Goal: Task Accomplishment & Management: Use online tool/utility

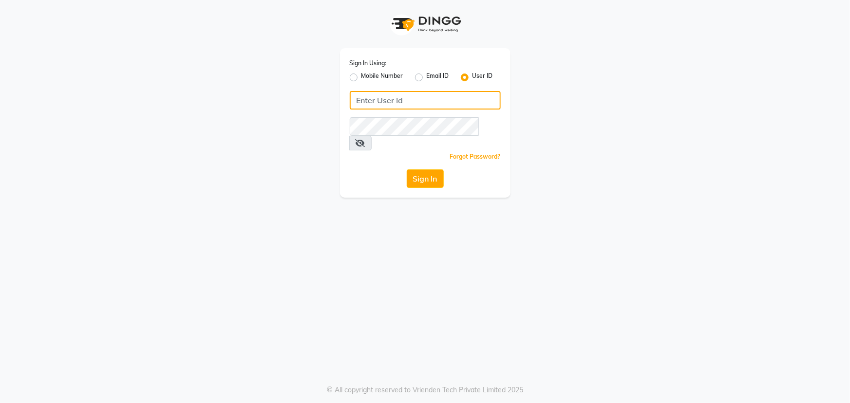
type input "9603123126"
click at [362, 76] on label "Mobile Number" at bounding box center [383, 78] width 42 height 12
click at [362, 76] on input "Mobile Number" at bounding box center [365, 75] width 6 height 6
radio input "true"
radio input "false"
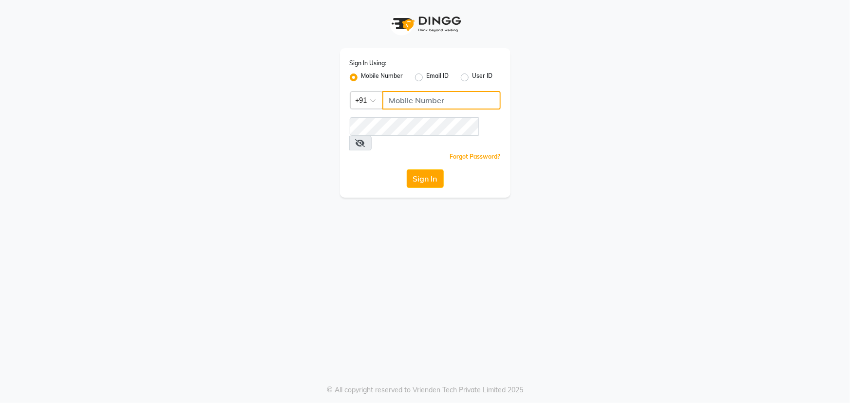
click at [463, 101] on input "Username" at bounding box center [441, 100] width 118 height 19
type input "9603123126"
click at [427, 170] on button "Sign In" at bounding box center [425, 179] width 37 height 19
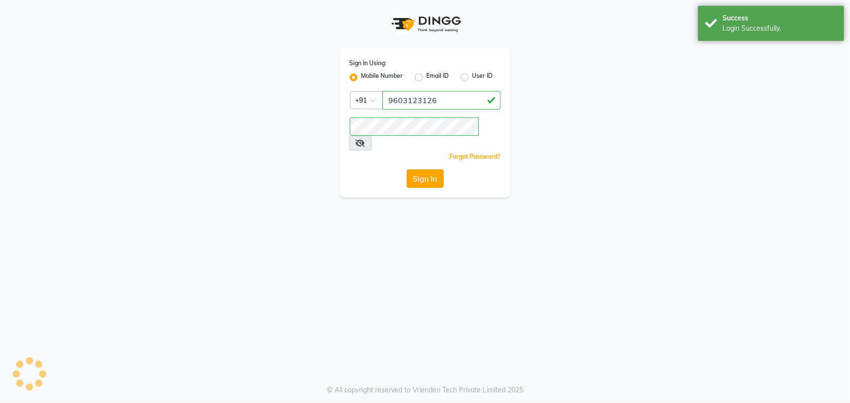
select select "service"
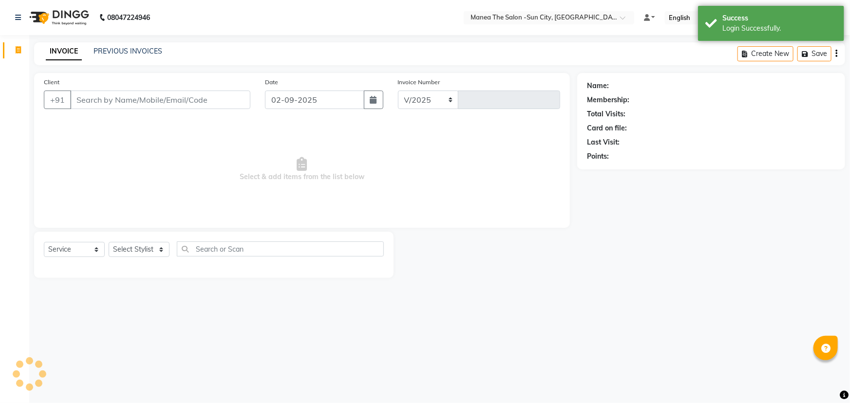
select select "en"
select select "5822"
type input "3112"
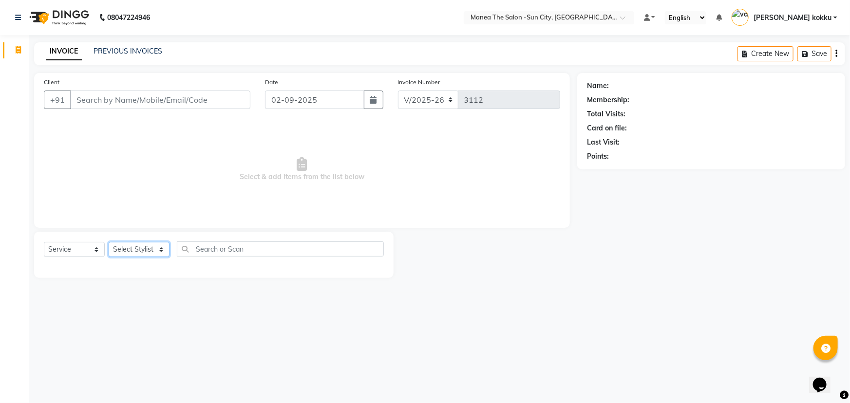
drag, startPoint x: 140, startPoint y: 251, endPoint x: 134, endPoint y: 247, distance: 7.0
click at [140, 251] on select "Select Stylist [PERSON_NAME] [PERSON_NAME] [PERSON_NAME] Ikrar [PERSON_NAME] K …" at bounding box center [139, 249] width 61 height 15
select select "60026"
click at [109, 242] on select "Select Stylist [PERSON_NAME] [PERSON_NAME] [PERSON_NAME] Ikrar [PERSON_NAME] K …" at bounding box center [139, 249] width 61 height 15
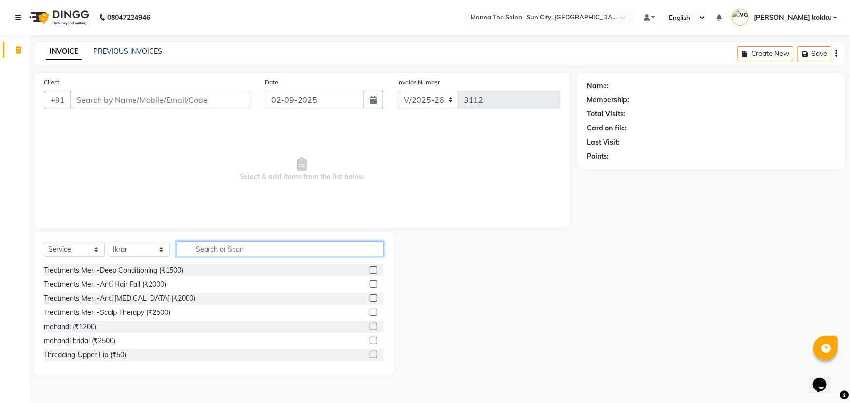
click at [254, 249] on input "text" at bounding box center [280, 249] width 207 height 15
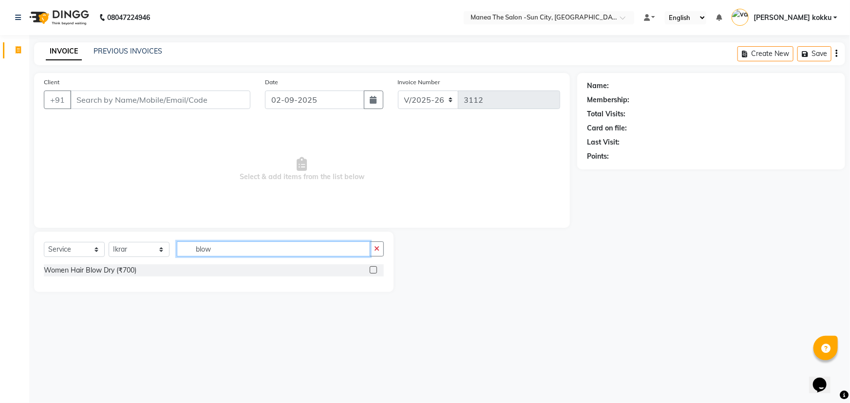
type input "blow"
click at [374, 271] on label at bounding box center [373, 270] width 7 height 7
click at [374, 271] on input "checkbox" at bounding box center [373, 271] width 6 height 6
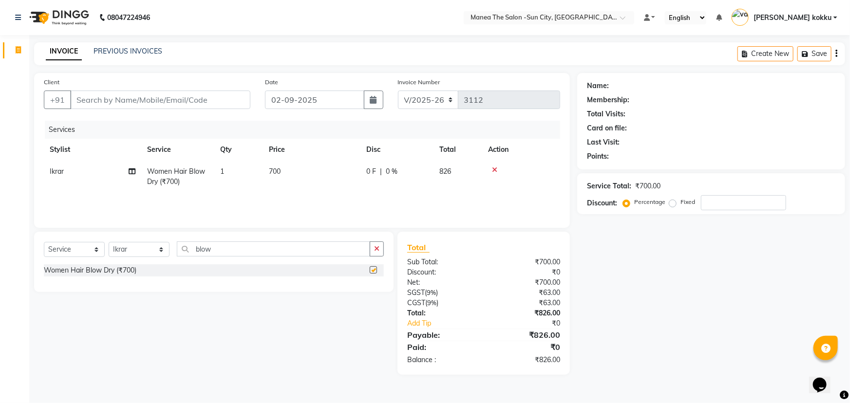
checkbox input "false"
click at [190, 102] on input "Client" at bounding box center [160, 100] width 180 height 19
click at [175, 102] on input "Client" at bounding box center [160, 100] width 180 height 19
type input "8"
type input "0"
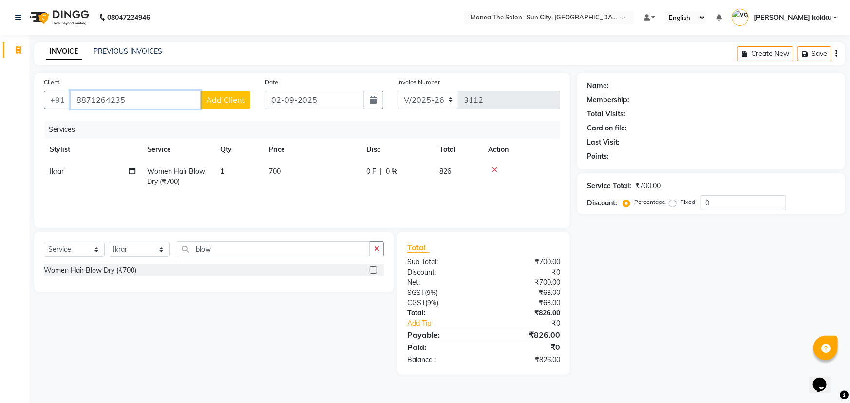
type input "8871264235"
click at [243, 105] on button "Add Client" at bounding box center [225, 100] width 50 height 19
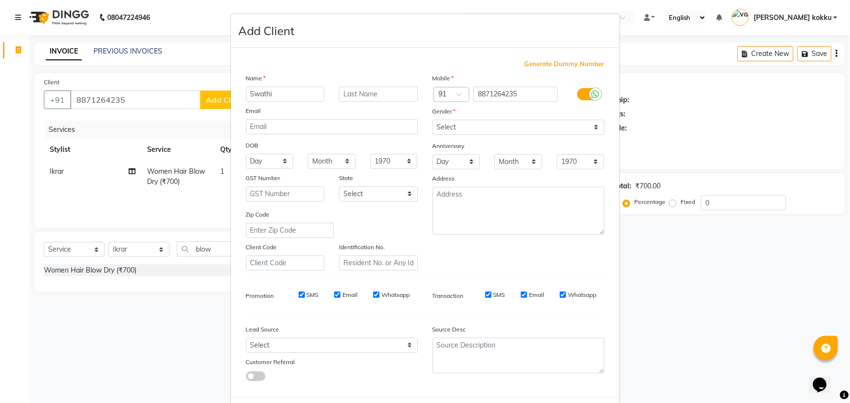
type input "Swathi"
click at [507, 128] on select "Select [DEMOGRAPHIC_DATA] [DEMOGRAPHIC_DATA] Other Prefer Not To Say" at bounding box center [519, 127] width 172 height 15
select select "[DEMOGRAPHIC_DATA]"
click at [433, 120] on select "Select [DEMOGRAPHIC_DATA] [DEMOGRAPHIC_DATA] Other Prefer Not To Say" at bounding box center [519, 127] width 172 height 15
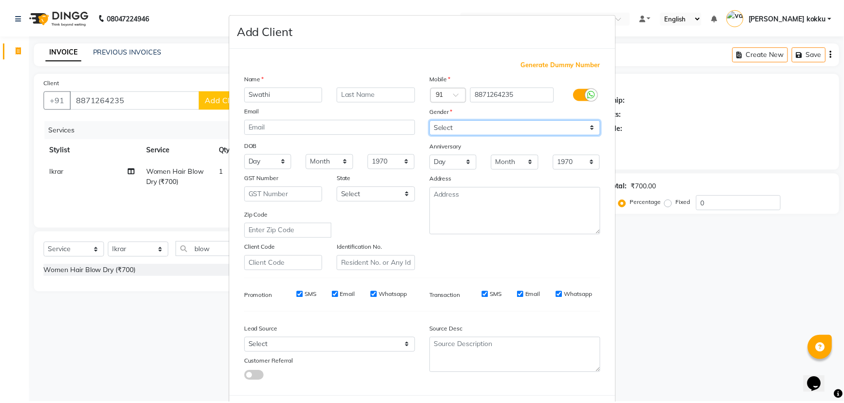
scroll to position [49, 0]
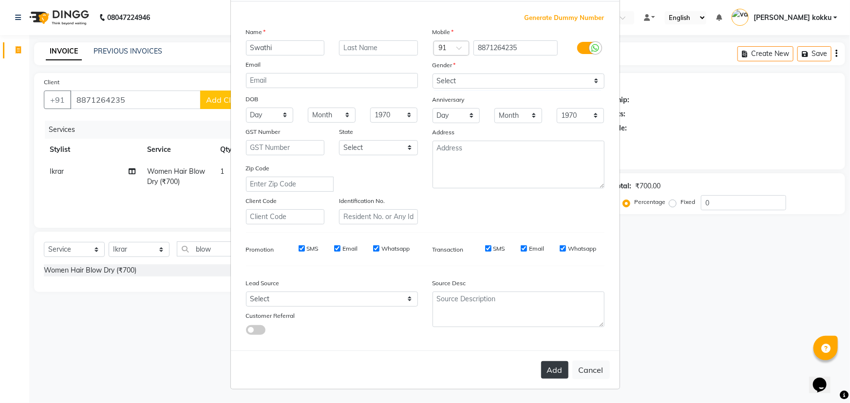
click at [549, 368] on button "Add" at bounding box center [554, 371] width 27 height 18
type input "88******35"
select select
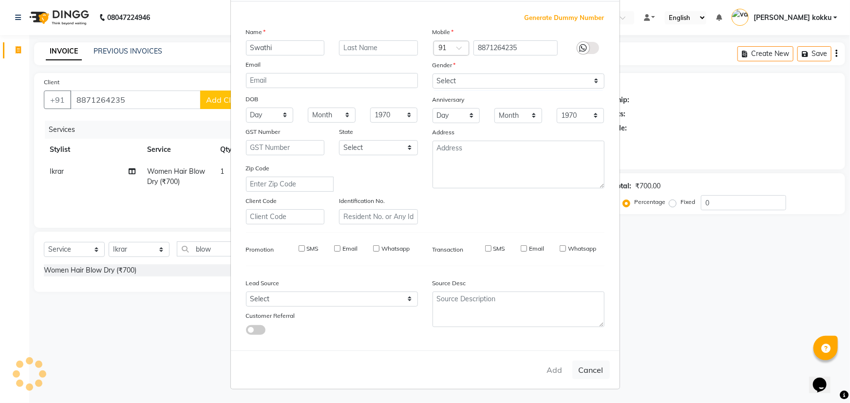
select select
checkbox input "false"
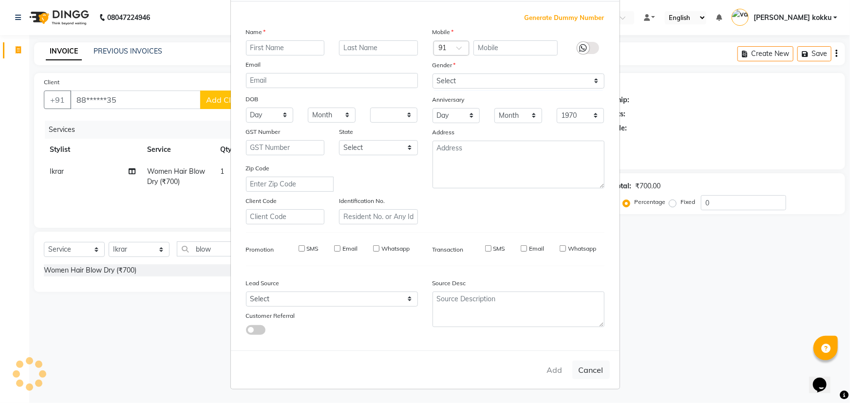
checkbox input "false"
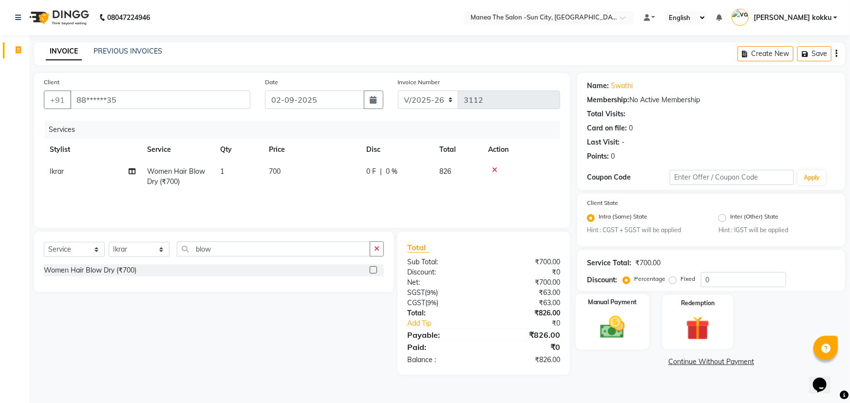
click at [618, 331] on img at bounding box center [613, 328] width 40 height 28
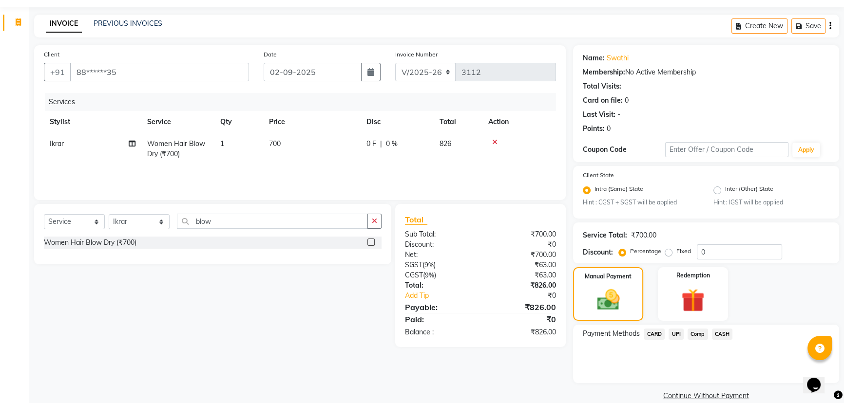
scroll to position [43, 0]
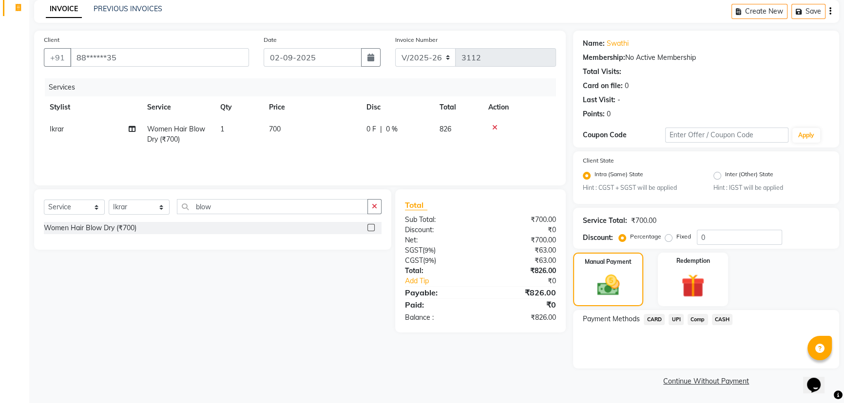
click at [679, 318] on span "UPI" at bounding box center [676, 319] width 15 height 11
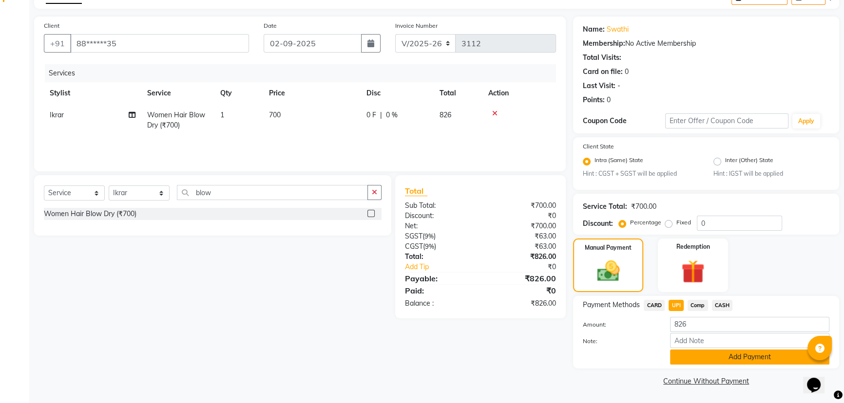
click at [696, 364] on button "Add Payment" at bounding box center [749, 357] width 159 height 15
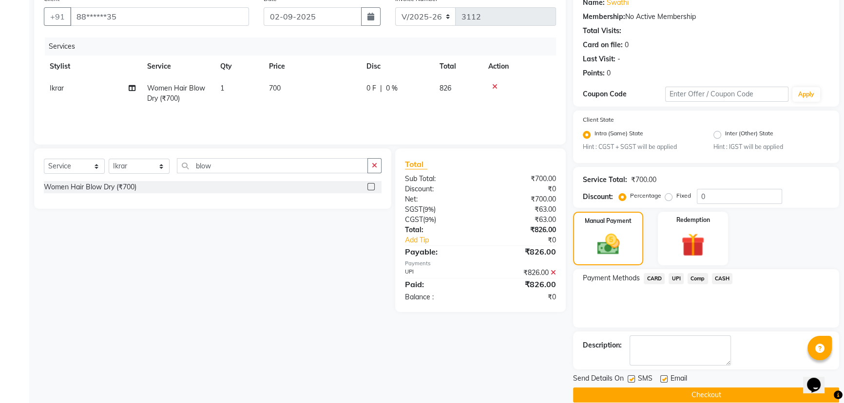
scroll to position [97, 0]
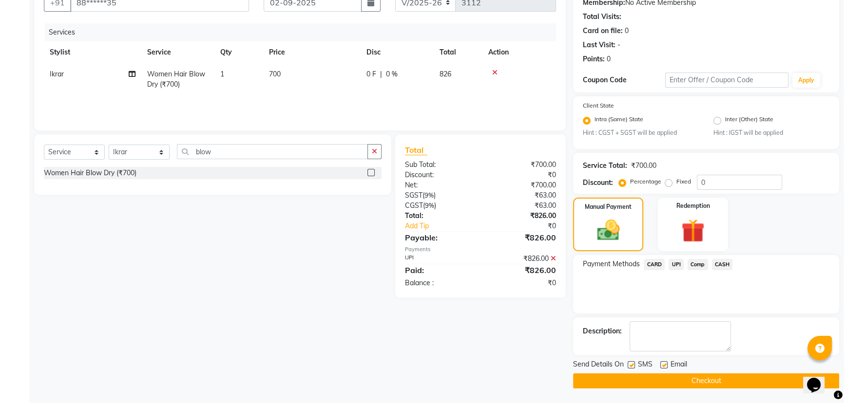
click at [630, 366] on label at bounding box center [631, 365] width 7 height 7
click at [630, 366] on input "checkbox" at bounding box center [631, 366] width 6 height 6
checkbox input "false"
click at [664, 364] on label at bounding box center [663, 365] width 7 height 7
click at [664, 364] on input "checkbox" at bounding box center [663, 366] width 6 height 6
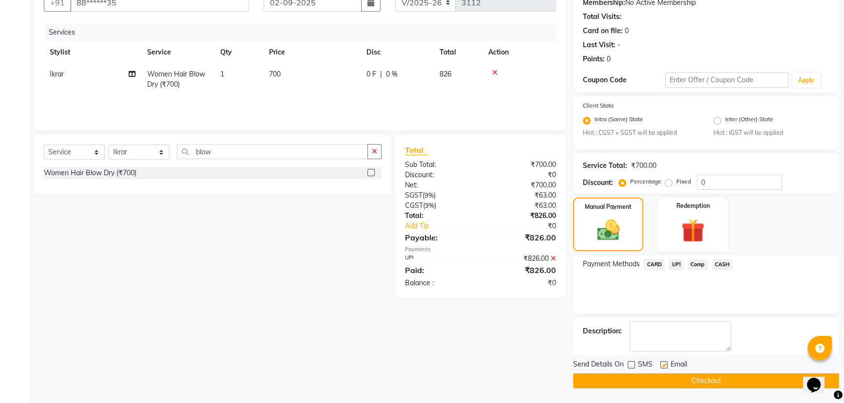
checkbox input "false"
click at [672, 382] on button "Checkout" at bounding box center [706, 381] width 266 height 15
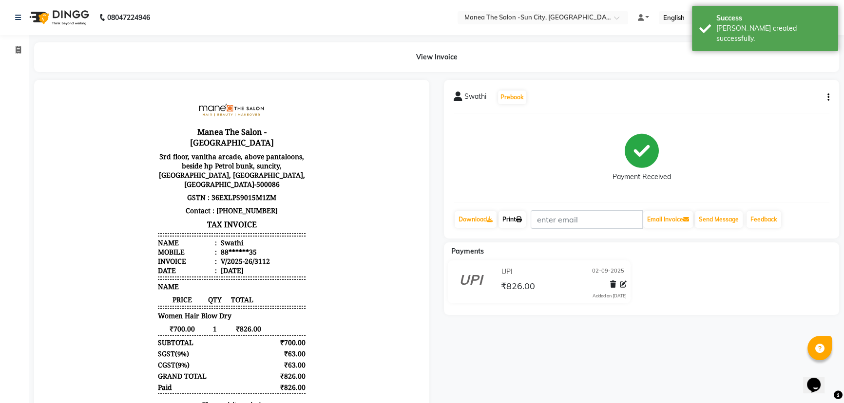
click at [521, 221] on icon at bounding box center [519, 220] width 6 height 6
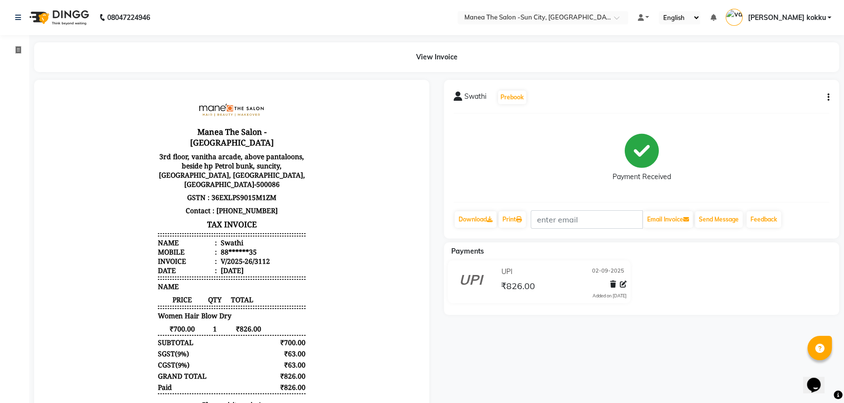
click at [827, 97] on icon "button" at bounding box center [828, 97] width 2 height 0
click at [799, 104] on div "Edit Item Staff" at bounding box center [779, 103] width 67 height 12
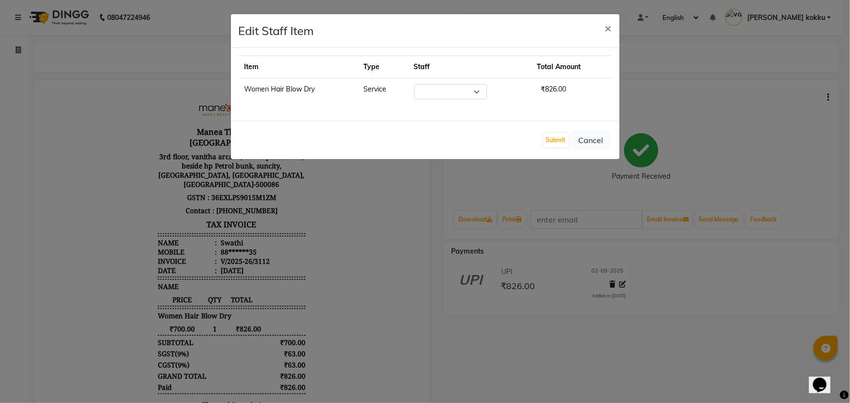
select select "60026"
click at [551, 139] on button "Submit" at bounding box center [556, 141] width 25 height 14
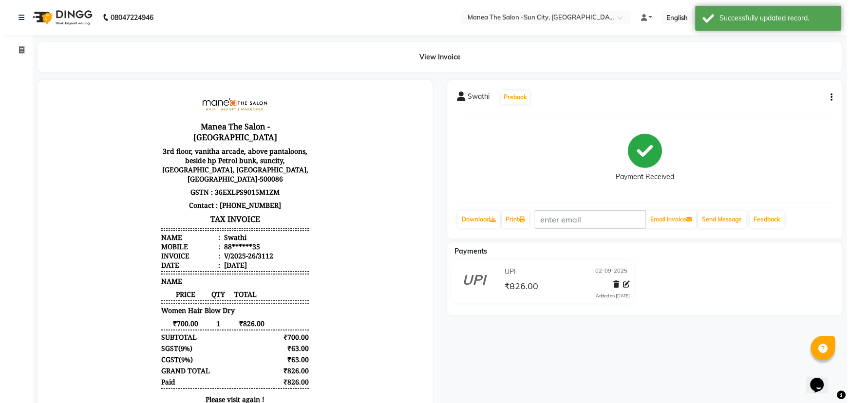
scroll to position [7, 0]
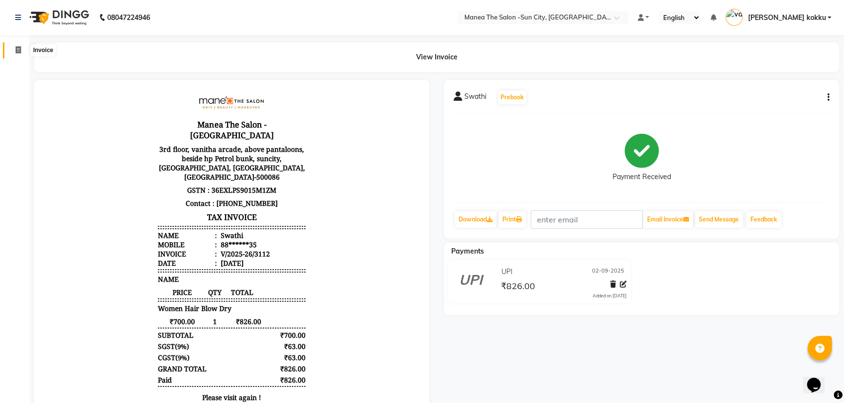
click at [21, 51] on span at bounding box center [18, 50] width 17 height 11
select select "5822"
select select "service"
